Goal: Navigation & Orientation: Find specific page/section

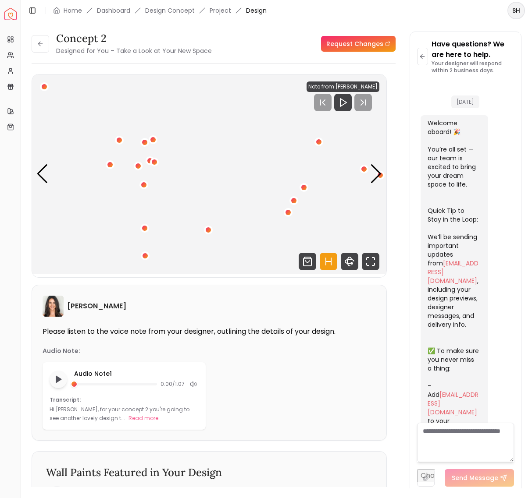
scroll to position [1622, 0]
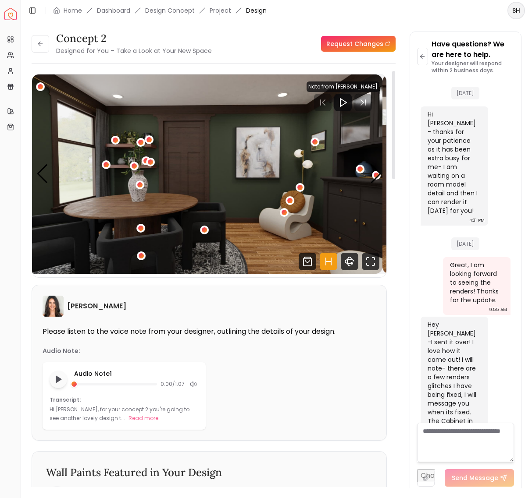
click at [195, 168] on img "1 / 4" at bounding box center [205, 174] width 354 height 199
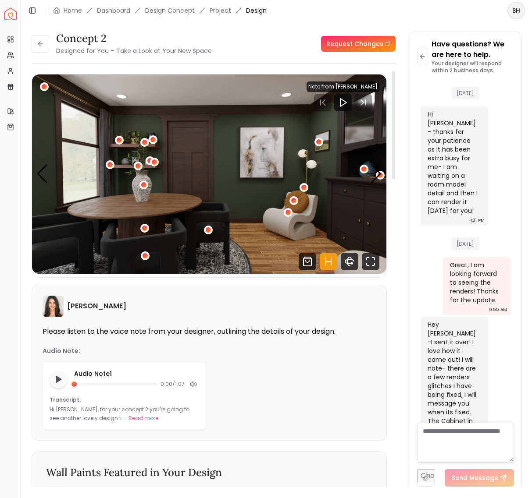
click at [290, 171] on img "1 / 4" at bounding box center [209, 174] width 354 height 199
click at [374, 176] on div "Next slide" at bounding box center [376, 173] width 12 height 19
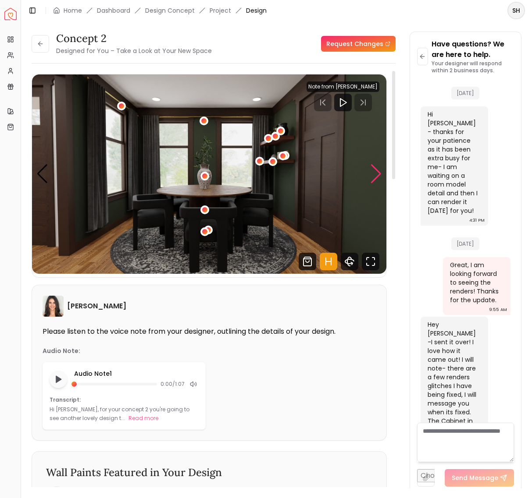
click at [374, 176] on div "Next slide" at bounding box center [376, 173] width 12 height 19
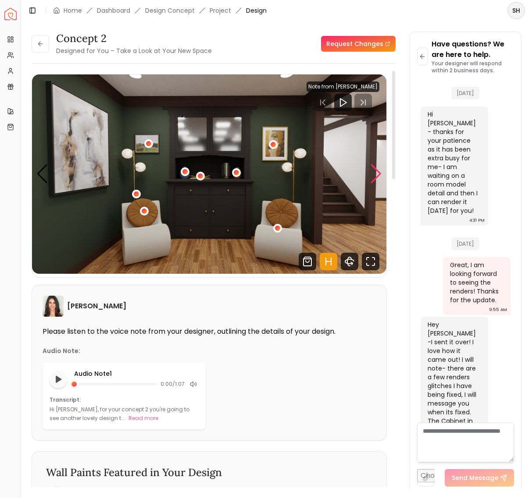
click at [374, 176] on div "Next slide" at bounding box center [376, 173] width 12 height 19
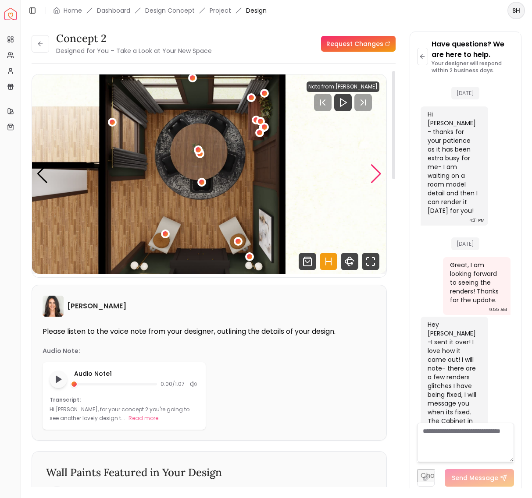
click at [374, 176] on div "Next slide" at bounding box center [376, 173] width 12 height 19
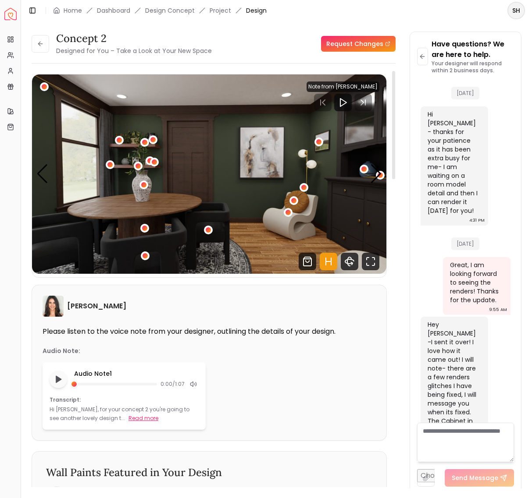
click at [128, 418] on button "Read more" at bounding box center [143, 418] width 30 height 9
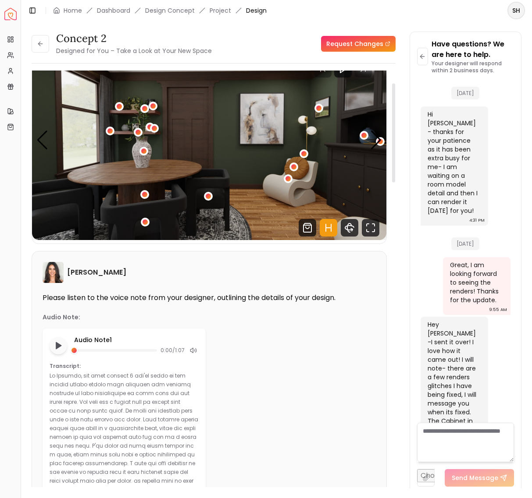
scroll to position [0, 0]
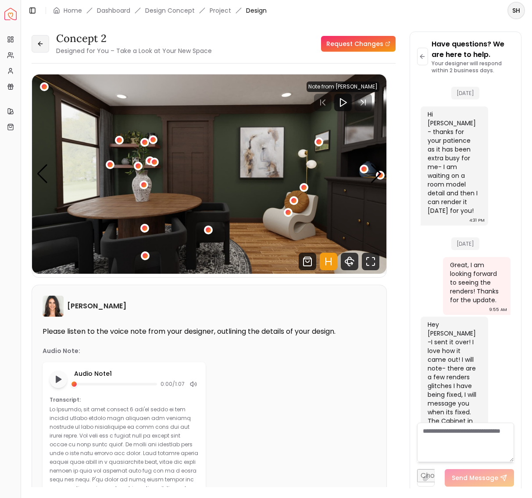
click at [39, 43] on icon at bounding box center [39, 44] width 2 height 4
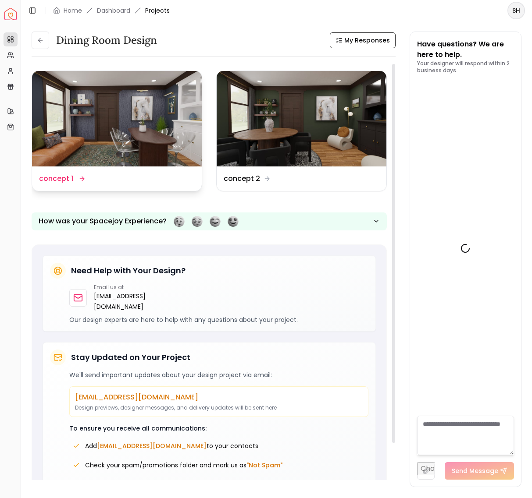
click at [103, 114] on img at bounding box center [117, 119] width 170 height 96
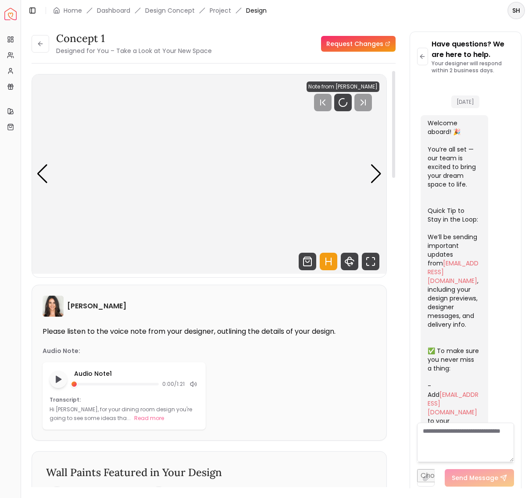
scroll to position [1622, 0]
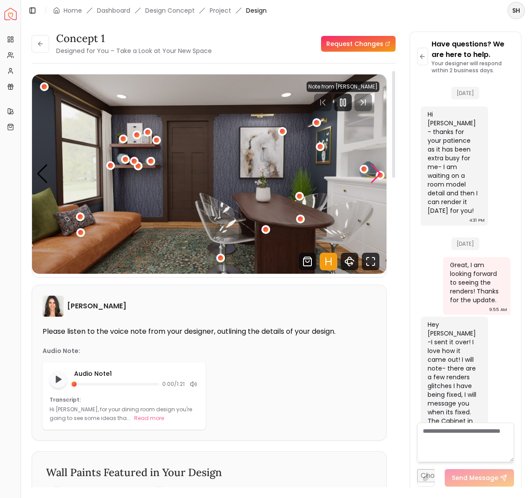
click at [376, 175] on div "Next slide" at bounding box center [376, 173] width 12 height 19
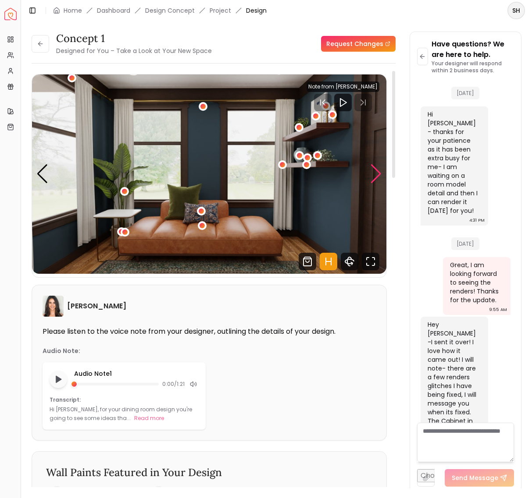
click at [376, 175] on div "Next slide" at bounding box center [376, 173] width 12 height 19
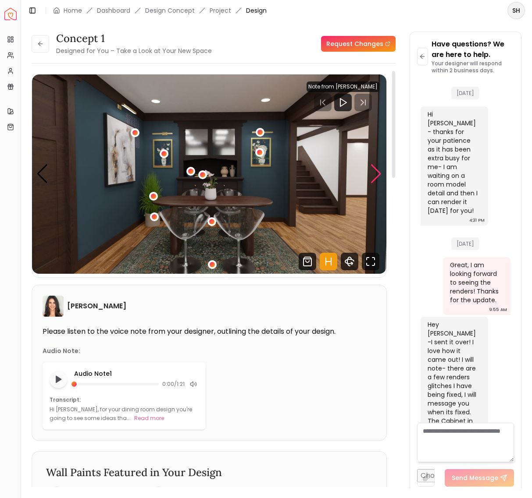
click at [376, 175] on div "Next slide" at bounding box center [376, 173] width 12 height 19
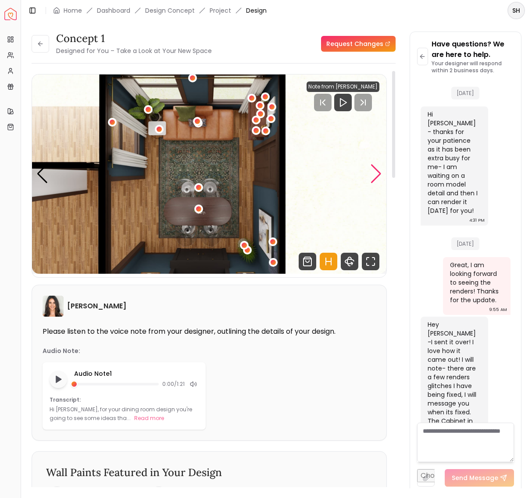
click at [376, 175] on div "Next slide" at bounding box center [376, 173] width 12 height 19
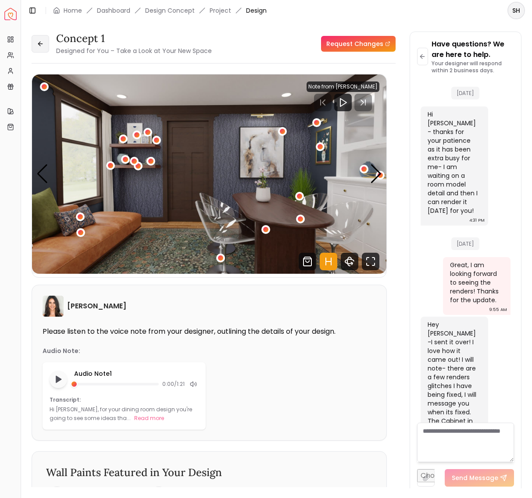
click at [39, 39] on button at bounding box center [41, 44] width 18 height 18
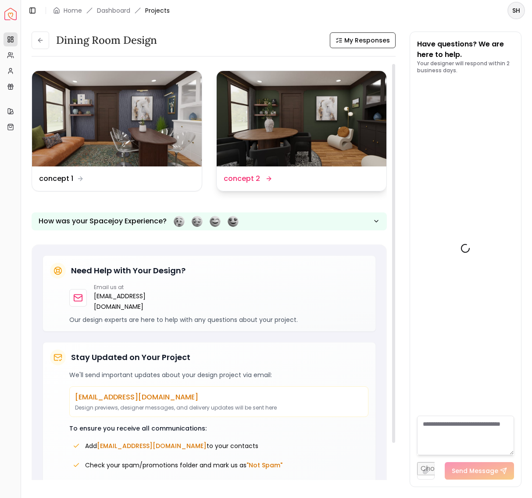
click at [298, 107] on img at bounding box center [302, 119] width 170 height 96
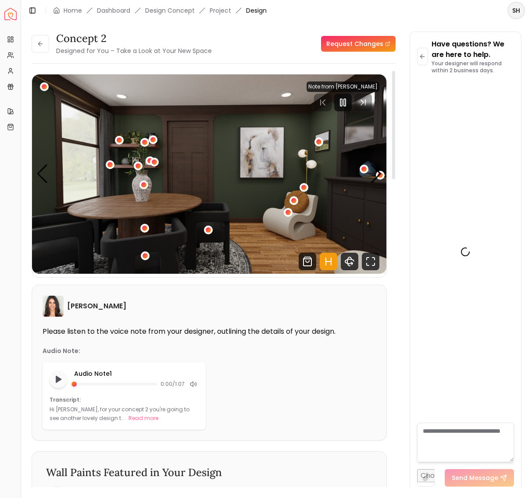
scroll to position [1622, 0]
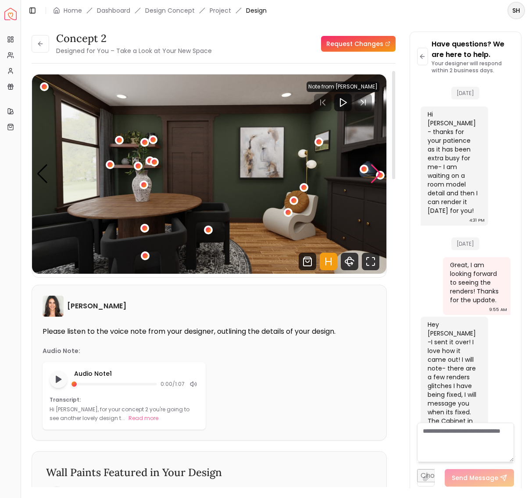
click at [377, 176] on div "Next slide" at bounding box center [376, 173] width 12 height 19
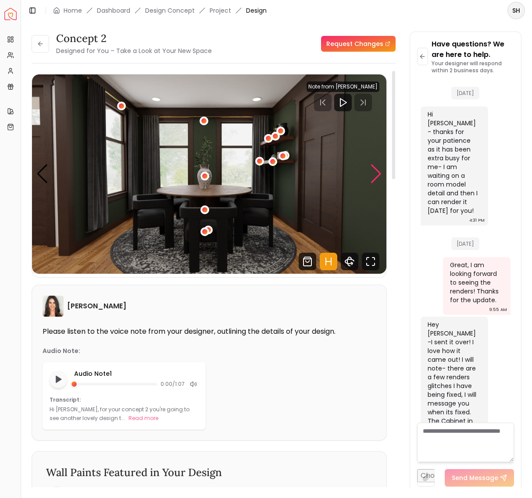
click at [377, 176] on div "Next slide" at bounding box center [376, 173] width 12 height 19
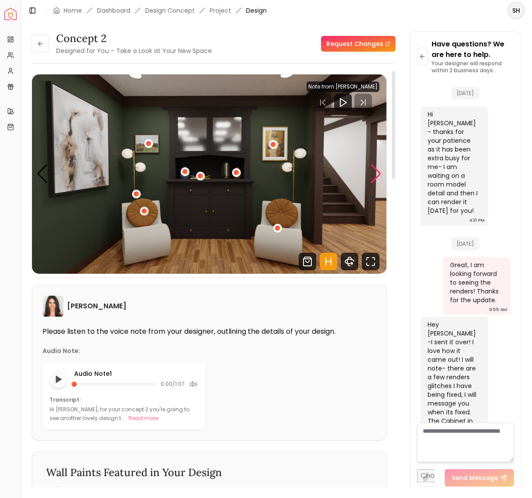
click at [377, 176] on div "Next slide" at bounding box center [376, 173] width 12 height 19
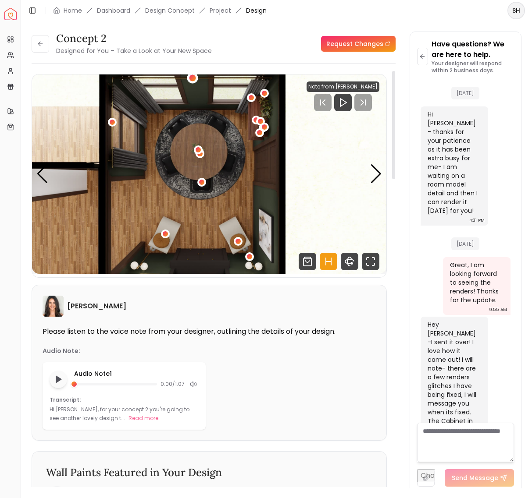
click at [193, 77] on div "4 / 4" at bounding box center [192, 78] width 7 height 7
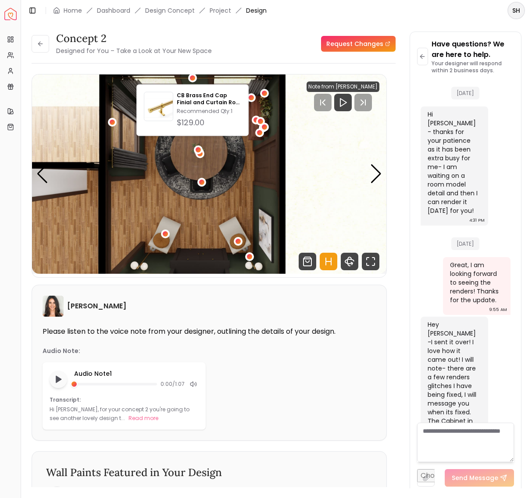
click at [233, 50] on div "concept 2 Designed for You – Take a Look at Your New Space Request Changes" at bounding box center [214, 44] width 364 height 25
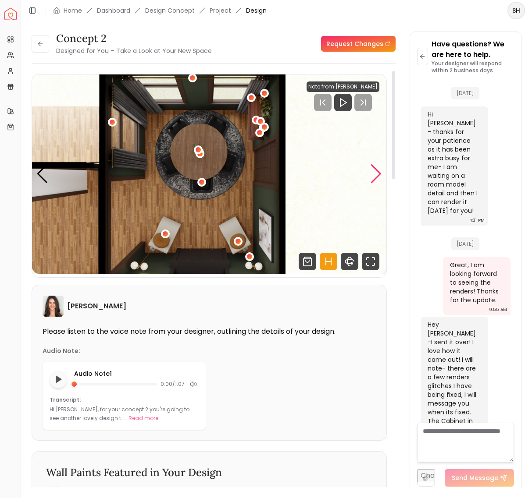
click at [373, 174] on div "Next slide" at bounding box center [376, 173] width 12 height 19
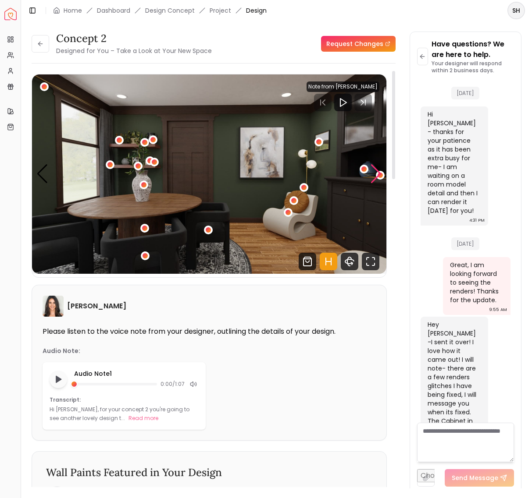
click at [373, 174] on div "Next slide" at bounding box center [376, 173] width 12 height 19
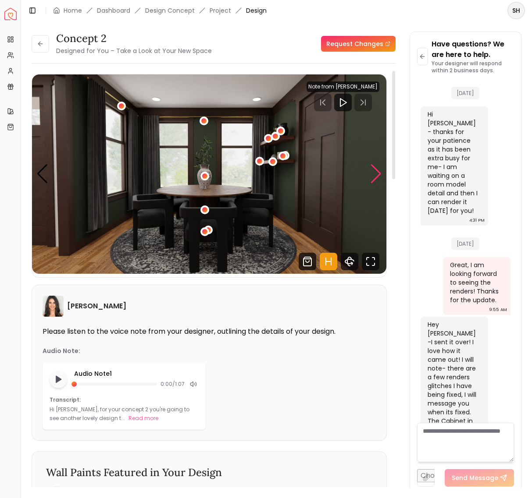
click at [373, 174] on div "Next slide" at bounding box center [376, 173] width 12 height 19
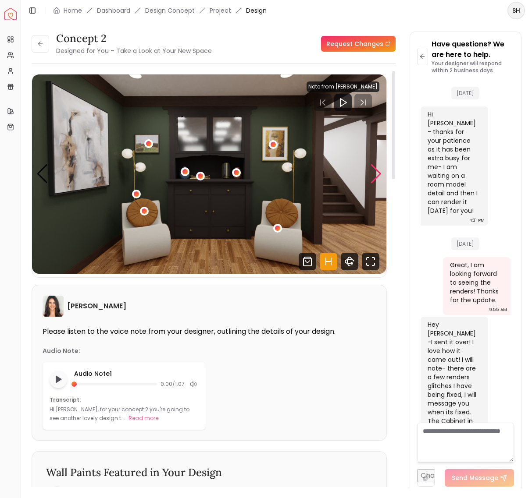
click at [373, 175] on div "Next slide" at bounding box center [376, 173] width 12 height 19
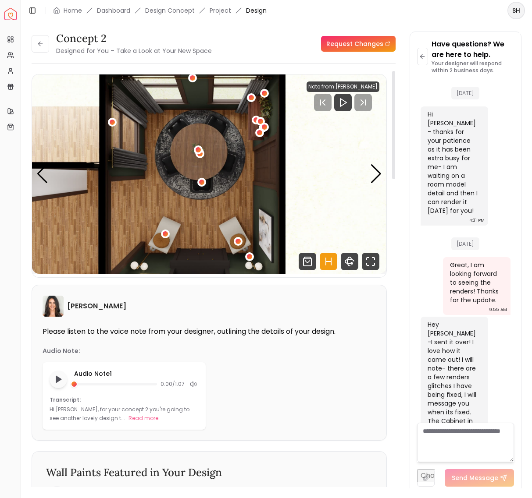
click at [197, 165] on img "4 / 4" at bounding box center [209, 174] width 354 height 199
click at [200, 156] on div "4 / 4" at bounding box center [199, 153] width 7 height 7
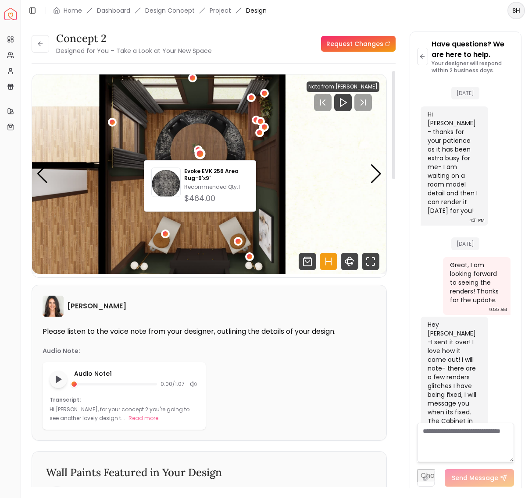
click at [186, 148] on img "4 / 4" at bounding box center [209, 174] width 354 height 199
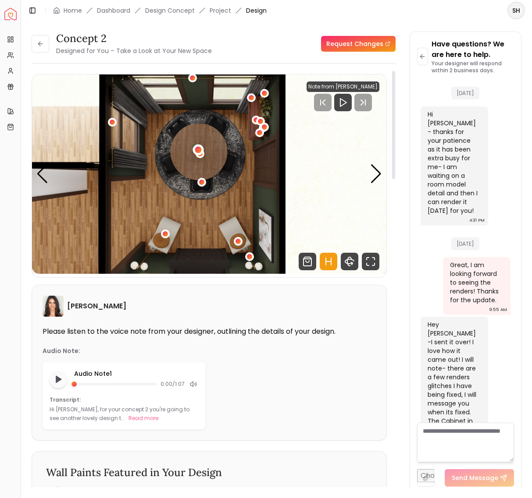
click at [196, 150] on div "4 / 4" at bounding box center [198, 150] width 7 height 7
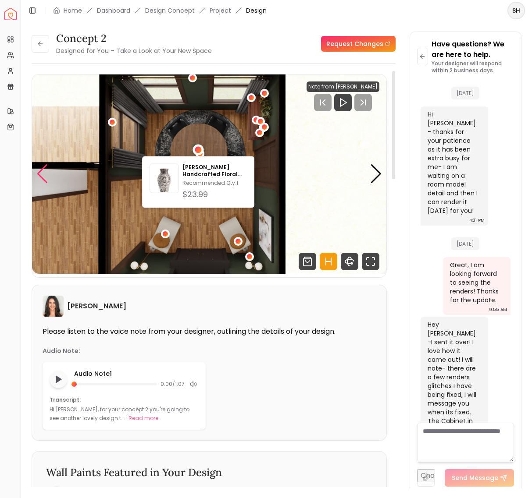
click at [42, 177] on div "Previous slide" at bounding box center [42, 173] width 12 height 19
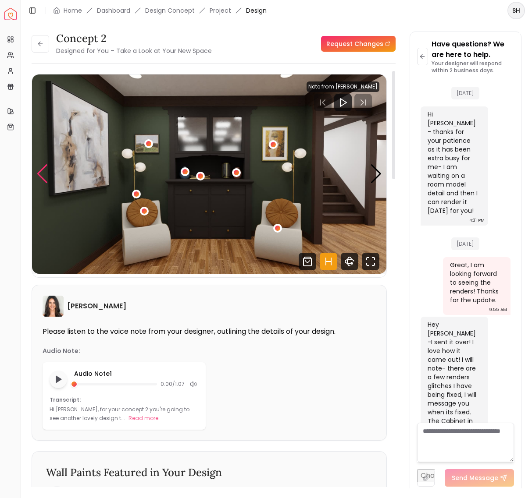
click at [42, 177] on div "Previous slide" at bounding box center [42, 173] width 12 height 19
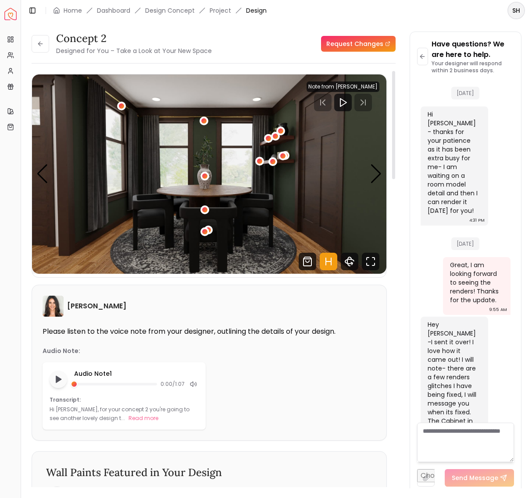
click at [177, 190] on img "2 / 4" at bounding box center [209, 174] width 354 height 199
click at [44, 175] on div "Previous slide" at bounding box center [42, 173] width 12 height 19
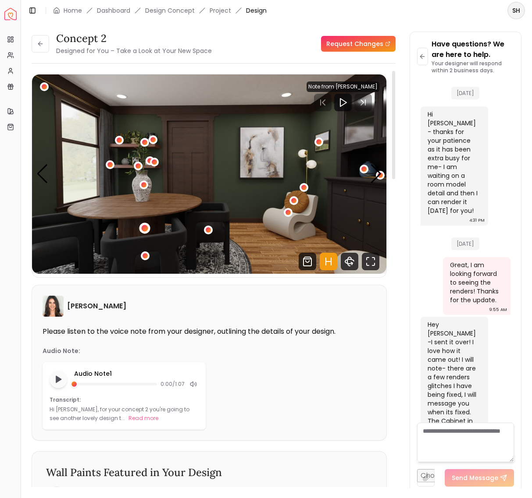
click at [144, 227] on div "1 / 4" at bounding box center [145, 228] width 7 height 7
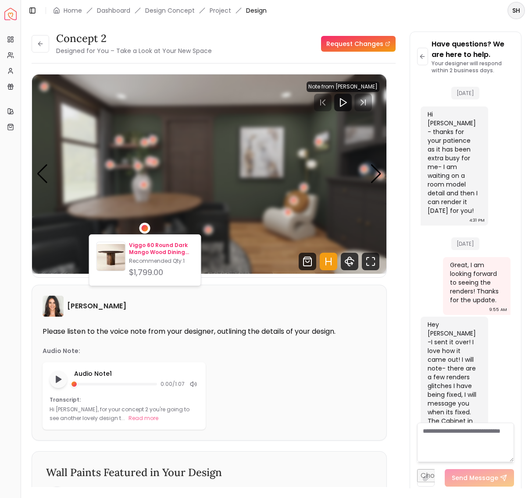
click at [147, 251] on p "Viggo 60 Round Dark Mango Wood Dining Table" at bounding box center [161, 249] width 64 height 14
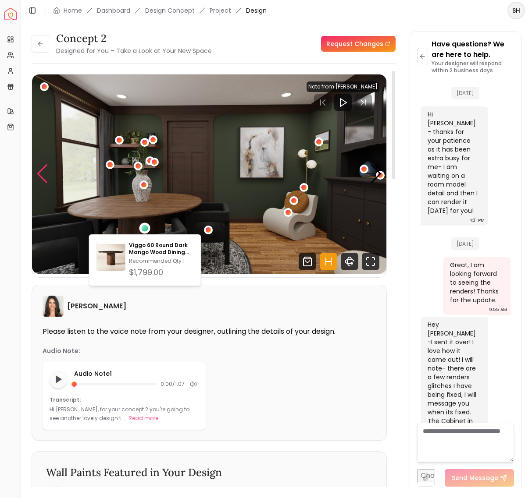
click at [41, 173] on div "Previous slide" at bounding box center [42, 173] width 12 height 19
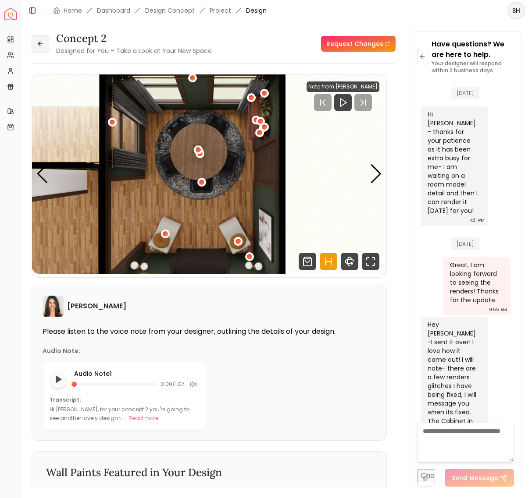
click at [42, 42] on icon at bounding box center [40, 43] width 7 height 7
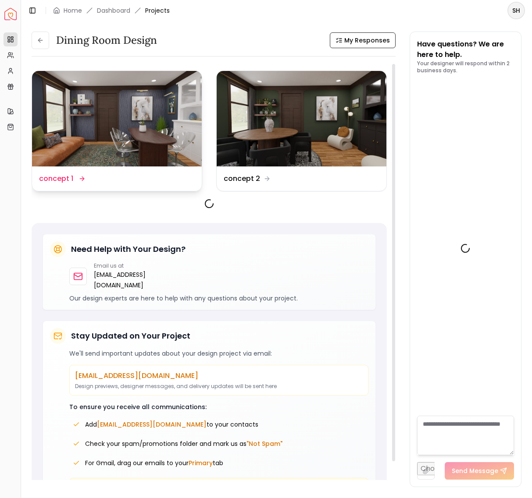
click at [82, 133] on img at bounding box center [117, 119] width 170 height 96
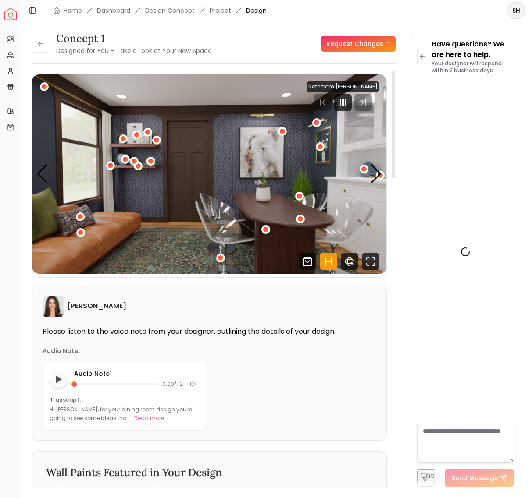
scroll to position [1622, 0]
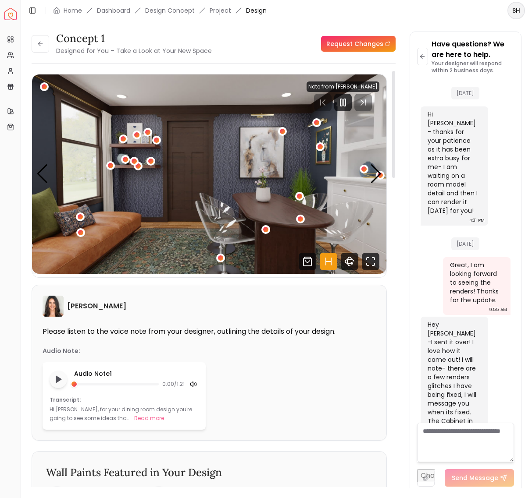
click at [192, 384] on icon at bounding box center [193, 384] width 7 height 7
click at [194, 384] on icon at bounding box center [193, 384] width 7 height 7
click at [374, 176] on div "Next slide" at bounding box center [376, 173] width 12 height 19
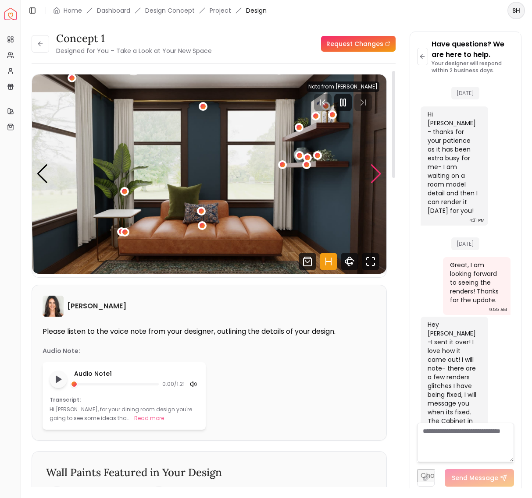
click at [374, 176] on div "Next slide" at bounding box center [376, 173] width 12 height 19
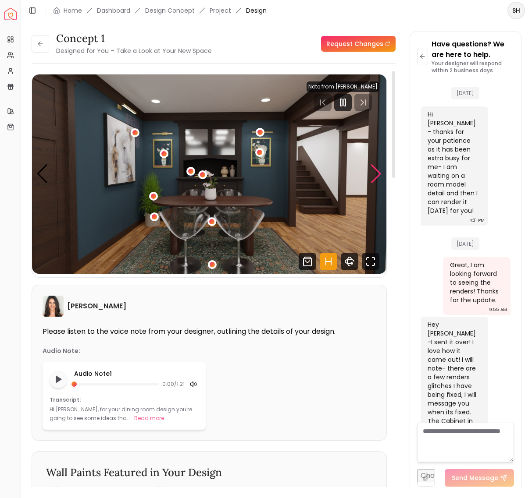
click at [374, 175] on div "Next slide" at bounding box center [376, 173] width 12 height 19
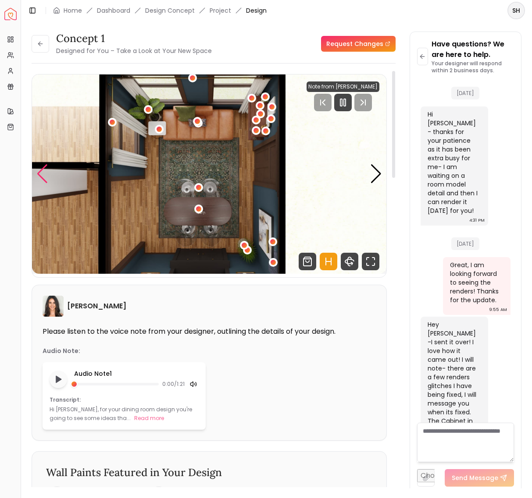
click at [40, 175] on div "Previous slide" at bounding box center [42, 173] width 12 height 19
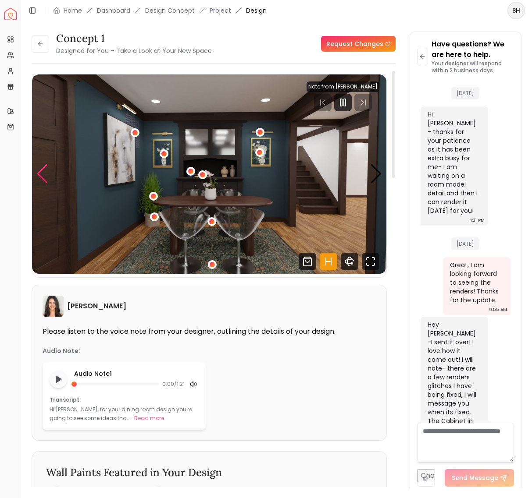
click at [40, 175] on div "Previous slide" at bounding box center [42, 173] width 12 height 19
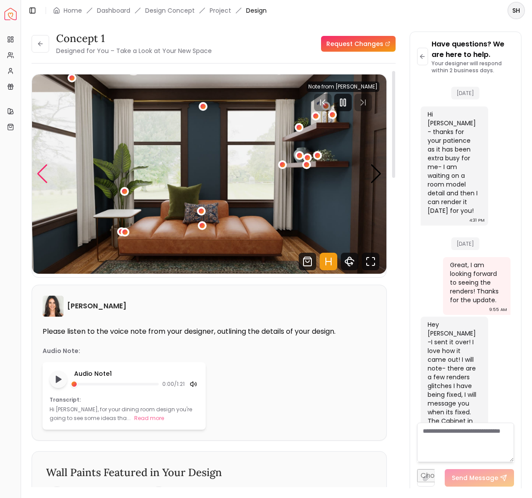
click at [40, 175] on div "Previous slide" at bounding box center [42, 173] width 12 height 19
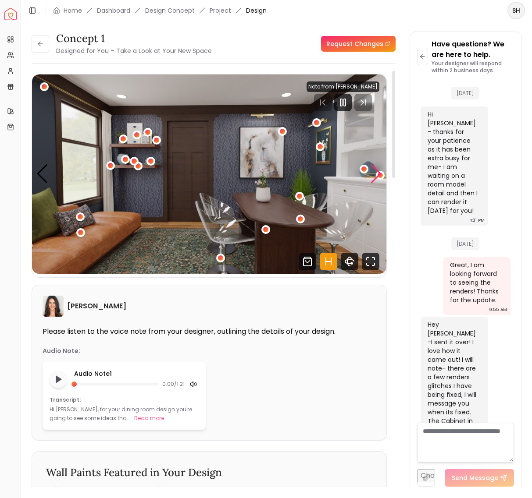
click at [379, 173] on div "Next slide" at bounding box center [376, 173] width 12 height 19
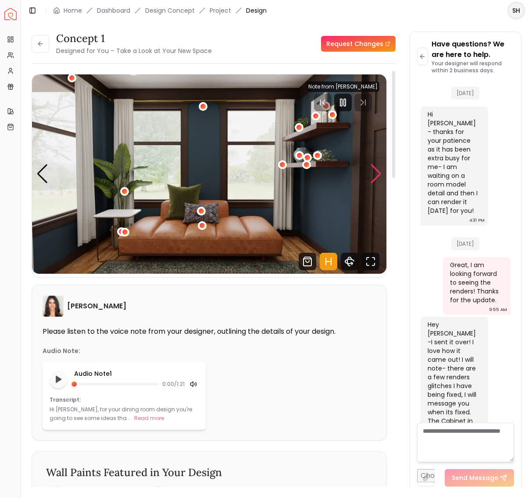
click at [379, 174] on div "Next slide" at bounding box center [376, 173] width 12 height 19
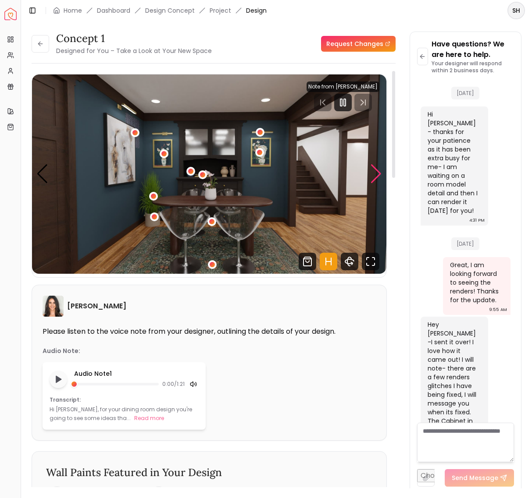
click at [379, 174] on div "Next slide" at bounding box center [376, 173] width 12 height 19
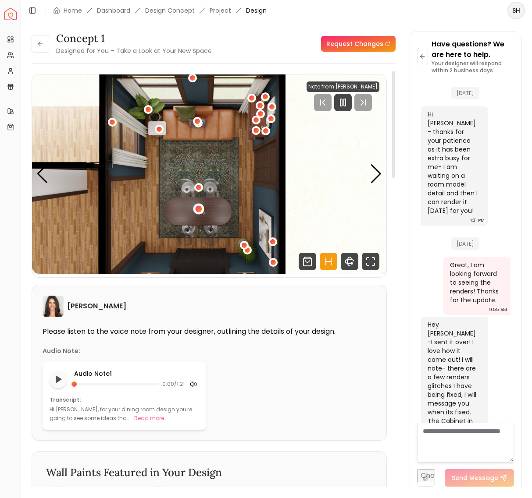
click at [198, 209] on div "4 / 4" at bounding box center [198, 209] width 7 height 7
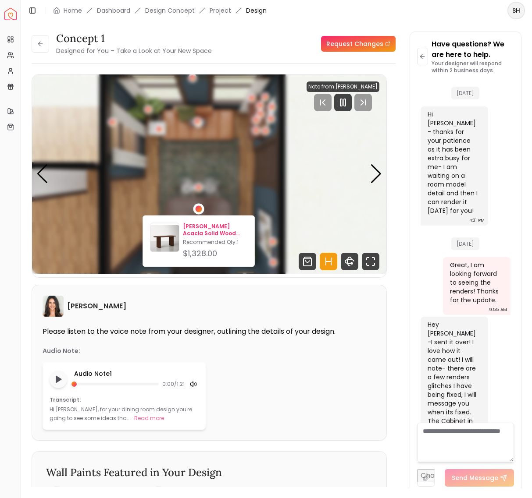
click at [195, 230] on p "[PERSON_NAME] Acacia Solid Wood Dining Table" at bounding box center [215, 230] width 64 height 14
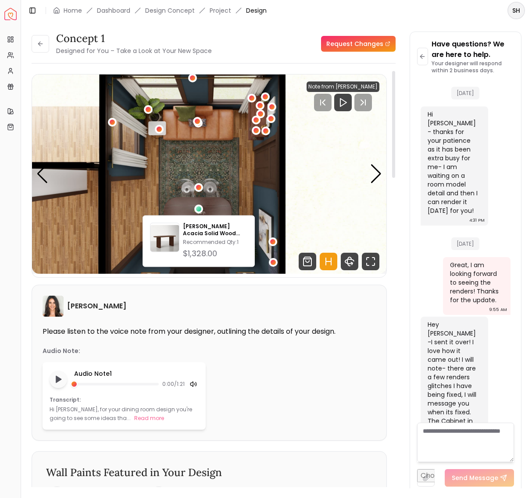
click at [346, 165] on img "4 / 4" at bounding box center [209, 174] width 354 height 199
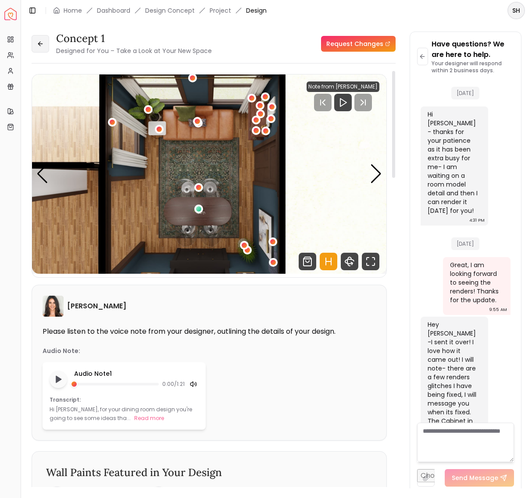
click at [41, 39] on button at bounding box center [41, 44] width 18 height 18
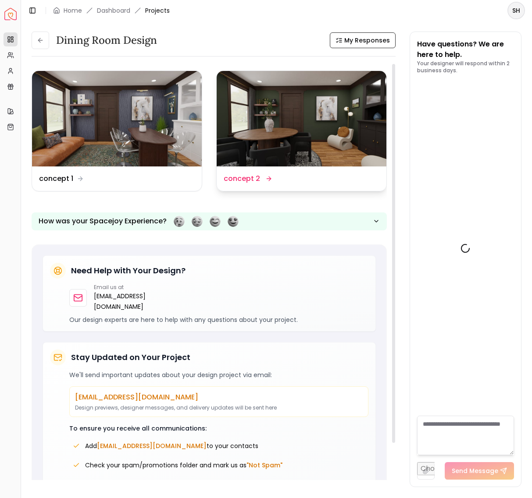
click at [307, 134] on img at bounding box center [302, 119] width 170 height 96
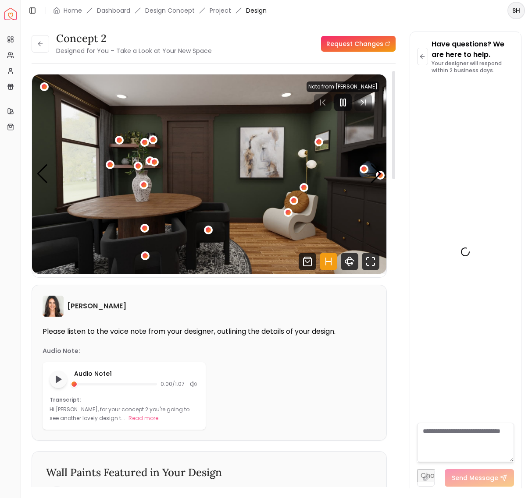
scroll to position [1622, 0]
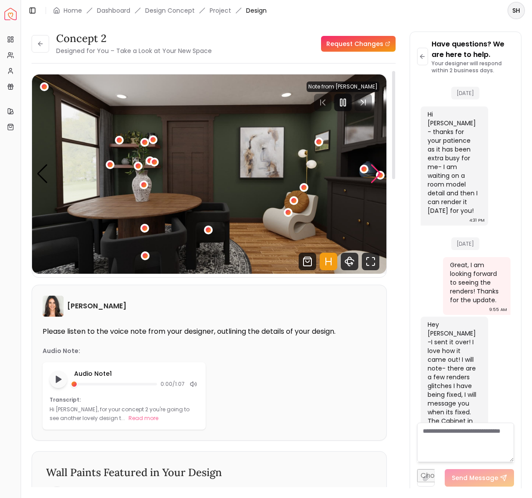
click at [380, 171] on div "Next slide" at bounding box center [376, 173] width 12 height 19
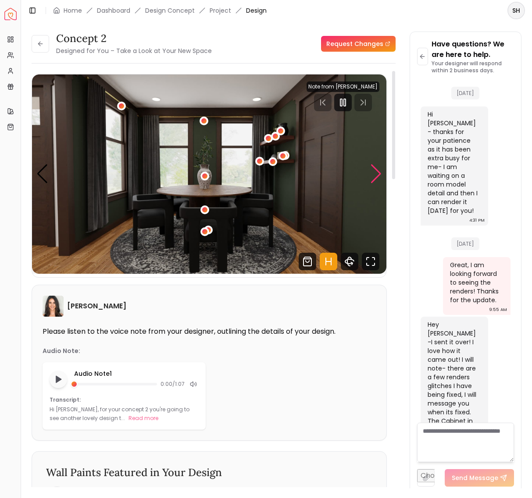
click at [379, 171] on div "Next slide" at bounding box center [376, 173] width 12 height 19
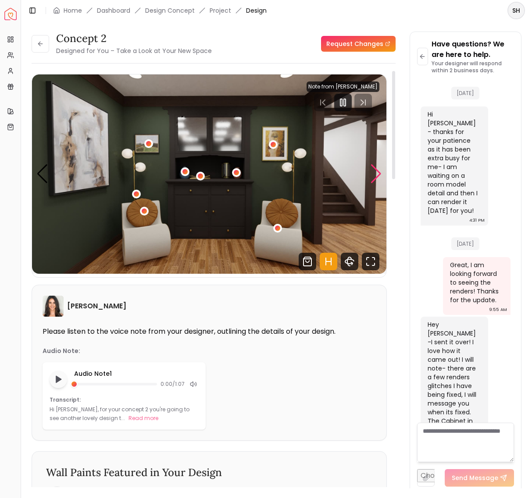
click at [379, 171] on div "Next slide" at bounding box center [376, 173] width 12 height 19
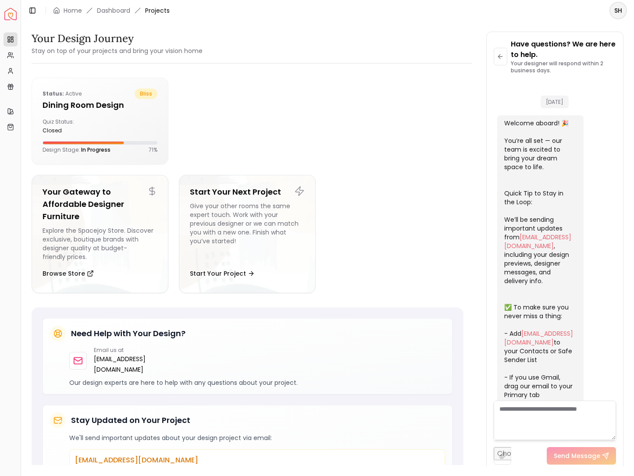
scroll to position [1137, 0]
